Goal: Information Seeking & Learning: Find specific fact

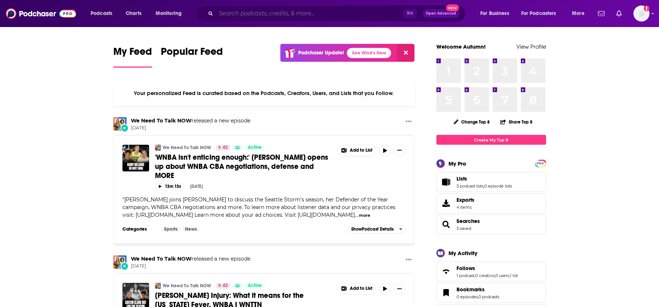
click at [265, 8] on input "Search podcasts, credits, & more..." at bounding box center [309, 14] width 187 height 12
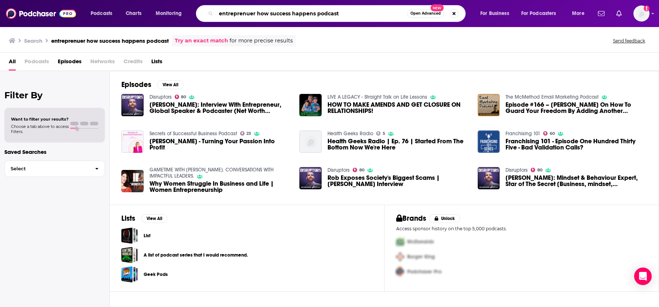
click at [265, 13] on input "entreprenuer how success happens podcast" at bounding box center [311, 14] width 191 height 12
drag, startPoint x: 346, startPoint y: 10, endPoint x: 354, endPoint y: 12, distance: 7.8
click at [346, 11] on input "entreprenuer how success happens podcast" at bounding box center [311, 14] width 191 height 12
click at [40, 63] on span "Podcasts" at bounding box center [36, 63] width 24 height 15
drag, startPoint x: 331, startPoint y: 15, endPoint x: 321, endPoint y: 14, distance: 9.6
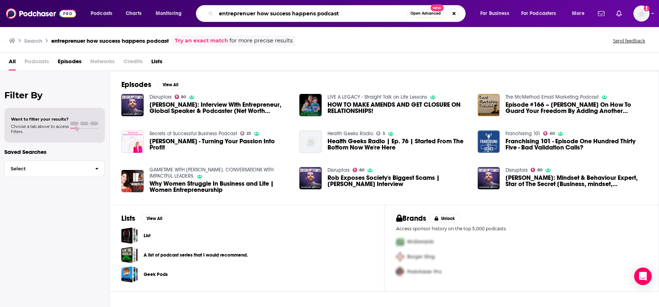
click at [321, 14] on input "entreprenuer how success happens podcast" at bounding box center [311, 14] width 191 height 12
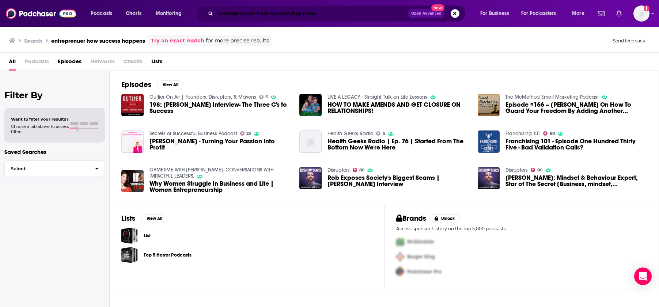
click at [231, 13] on input "entreprenuer how success happens" at bounding box center [312, 14] width 192 height 12
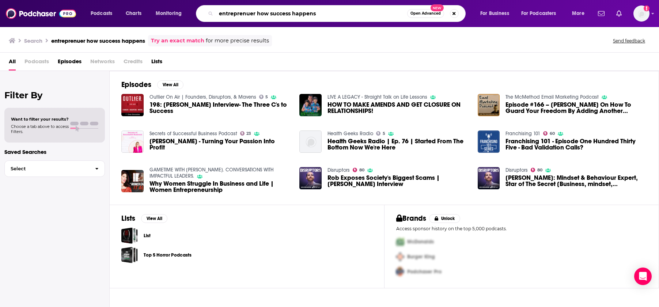
click at [231, 13] on input "entreprenuer how success happens" at bounding box center [311, 14] width 191 height 12
type input "how success happens"
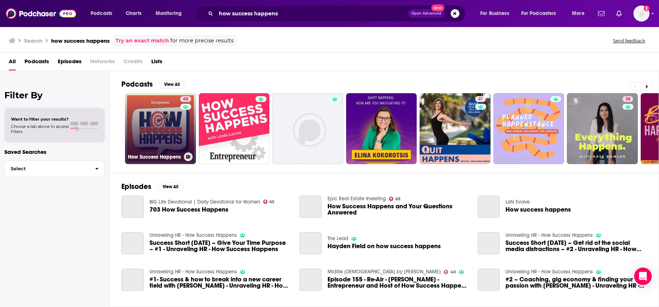
click at [168, 119] on link "65 How Success Happens" at bounding box center [160, 128] width 71 height 71
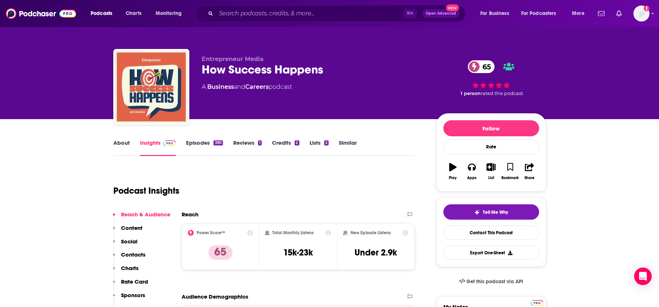
scroll to position [25, 0]
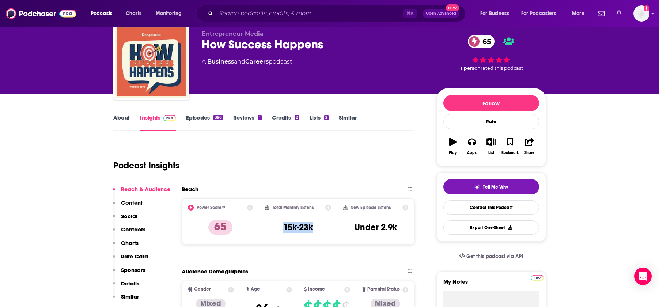
drag, startPoint x: 282, startPoint y: 226, endPoint x: 321, endPoint y: 226, distance: 39.1
click at [321, 226] on div "Total Monthly Listens 15k-23k" at bounding box center [298, 222] width 66 height 34
copy h3 "15k-23k"
